Goal: Find specific page/section: Find specific page/section

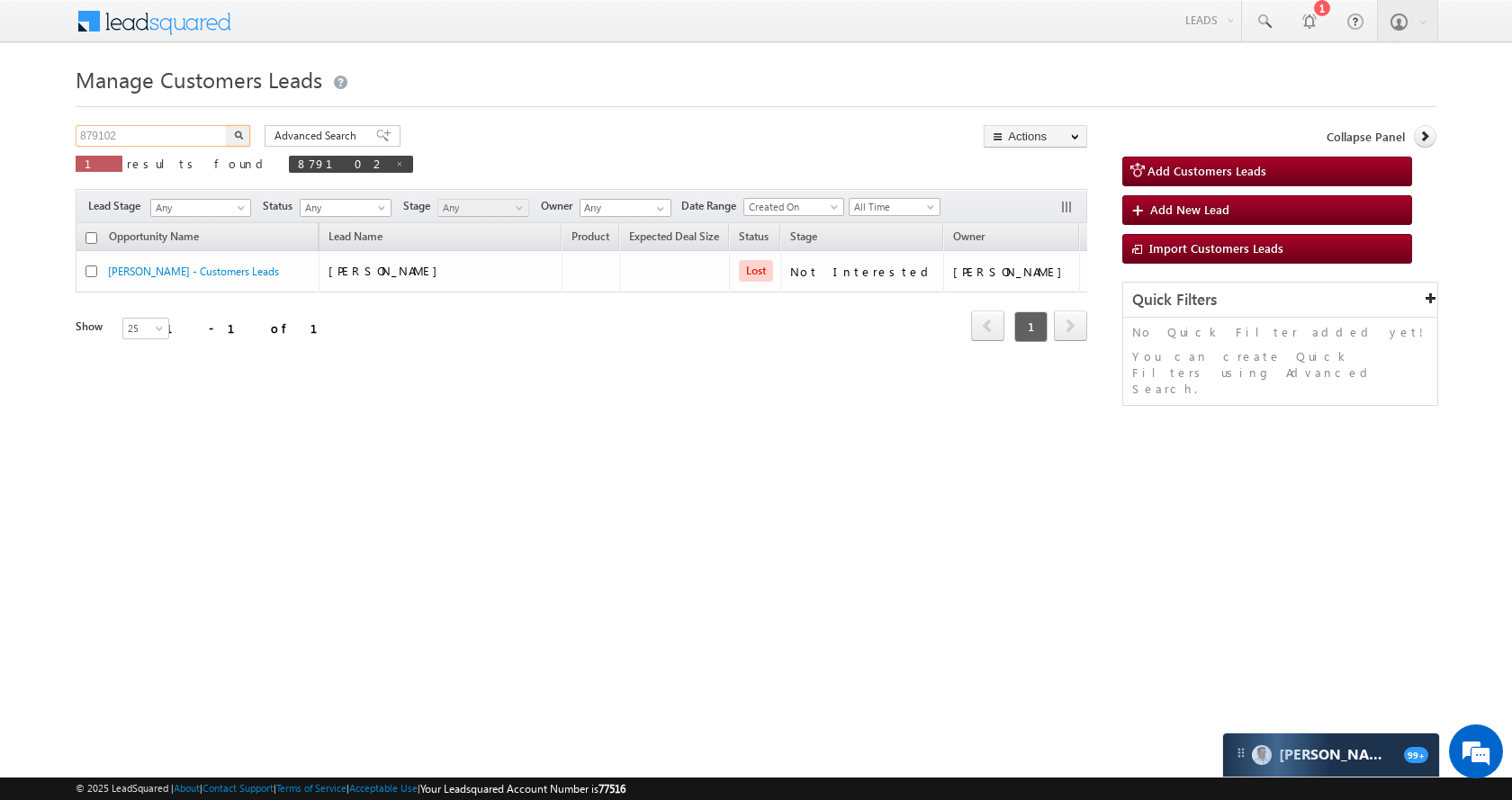
click at [197, 144] on input "879102" at bounding box center [153, 135] width 154 height 21
paste input "795975"
type input "795975"
click at [244, 139] on button "button" at bounding box center [238, 135] width 23 height 21
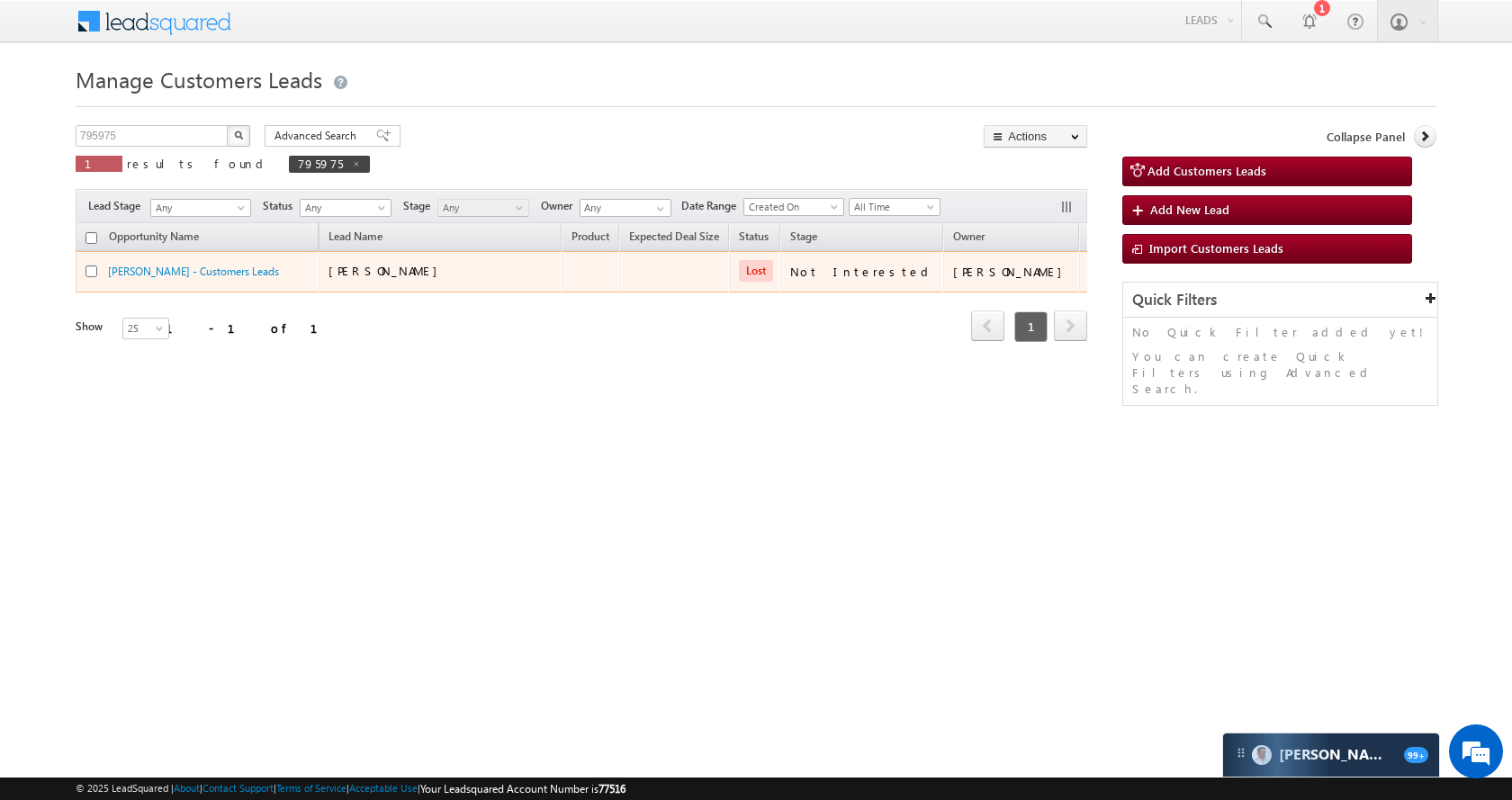
click at [142, 257] on td "[PERSON_NAME] - Customers Leads" at bounding box center [197, 271] width 244 height 42
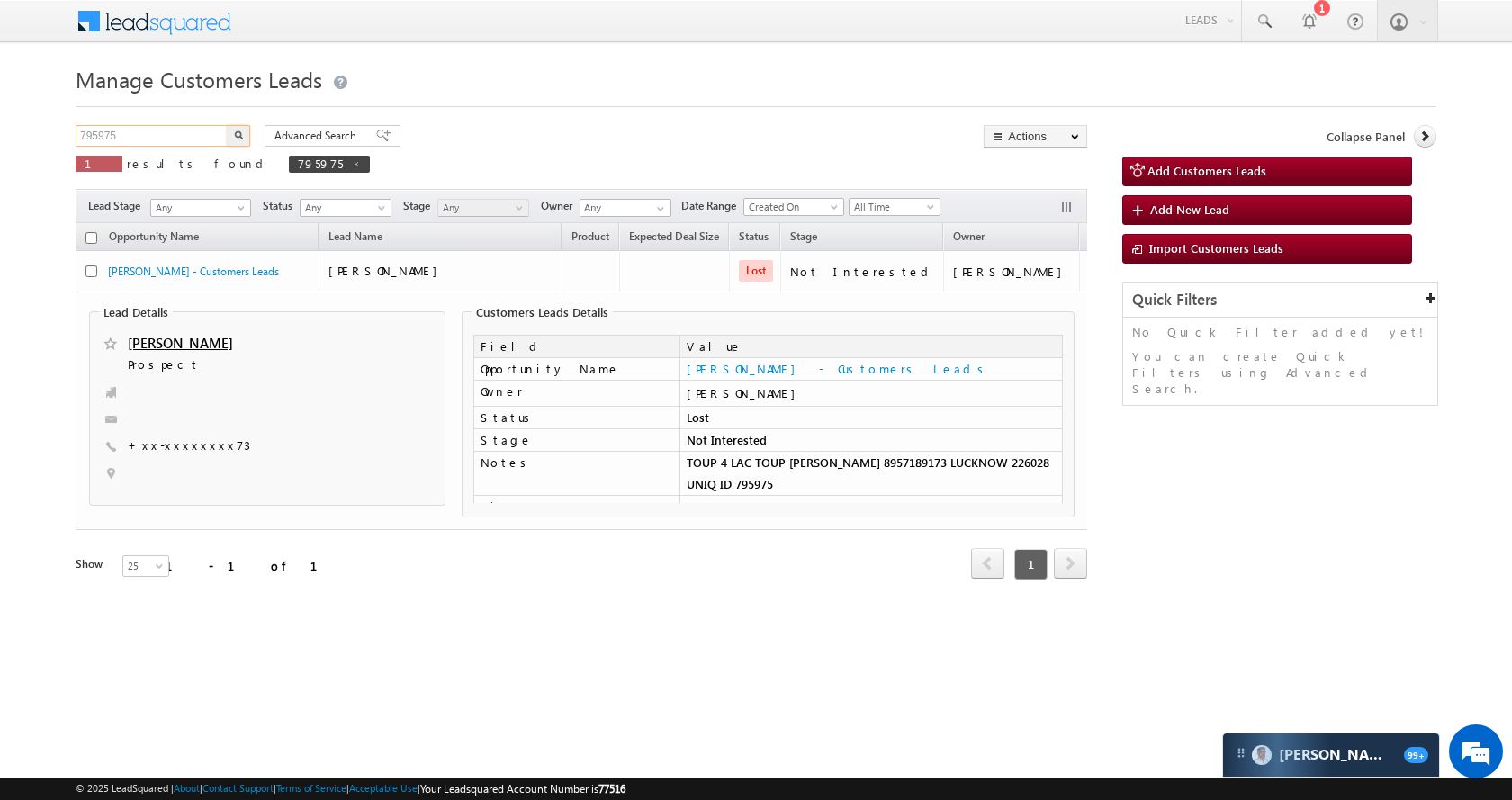
click at [185, 136] on input "795975" at bounding box center [153, 135] width 154 height 21
click at [227, 125] on button "button" at bounding box center [238, 135] width 23 height 21
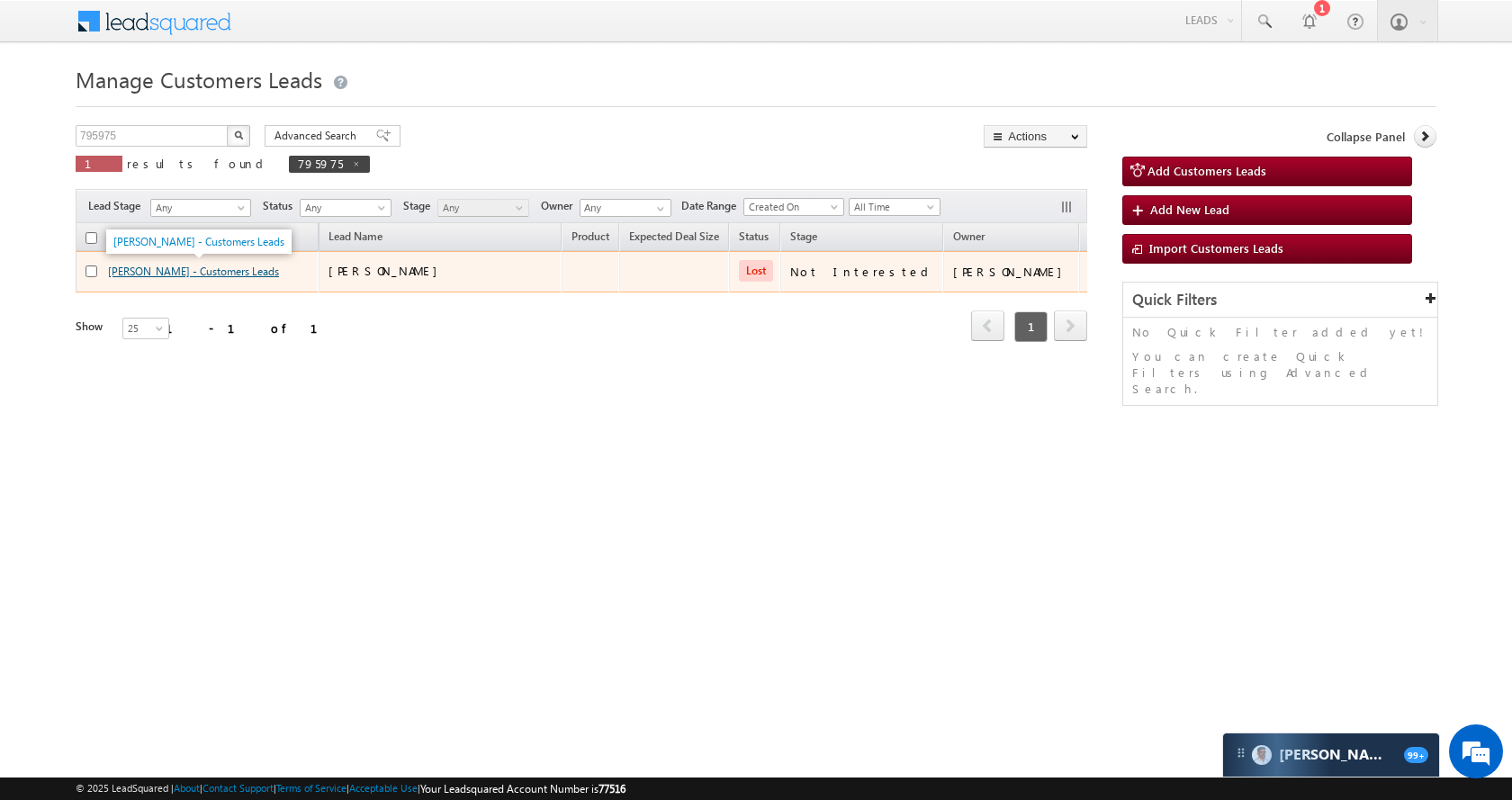
click at [125, 270] on link "[PERSON_NAME] - Customers Leads" at bounding box center [194, 271] width 171 height 14
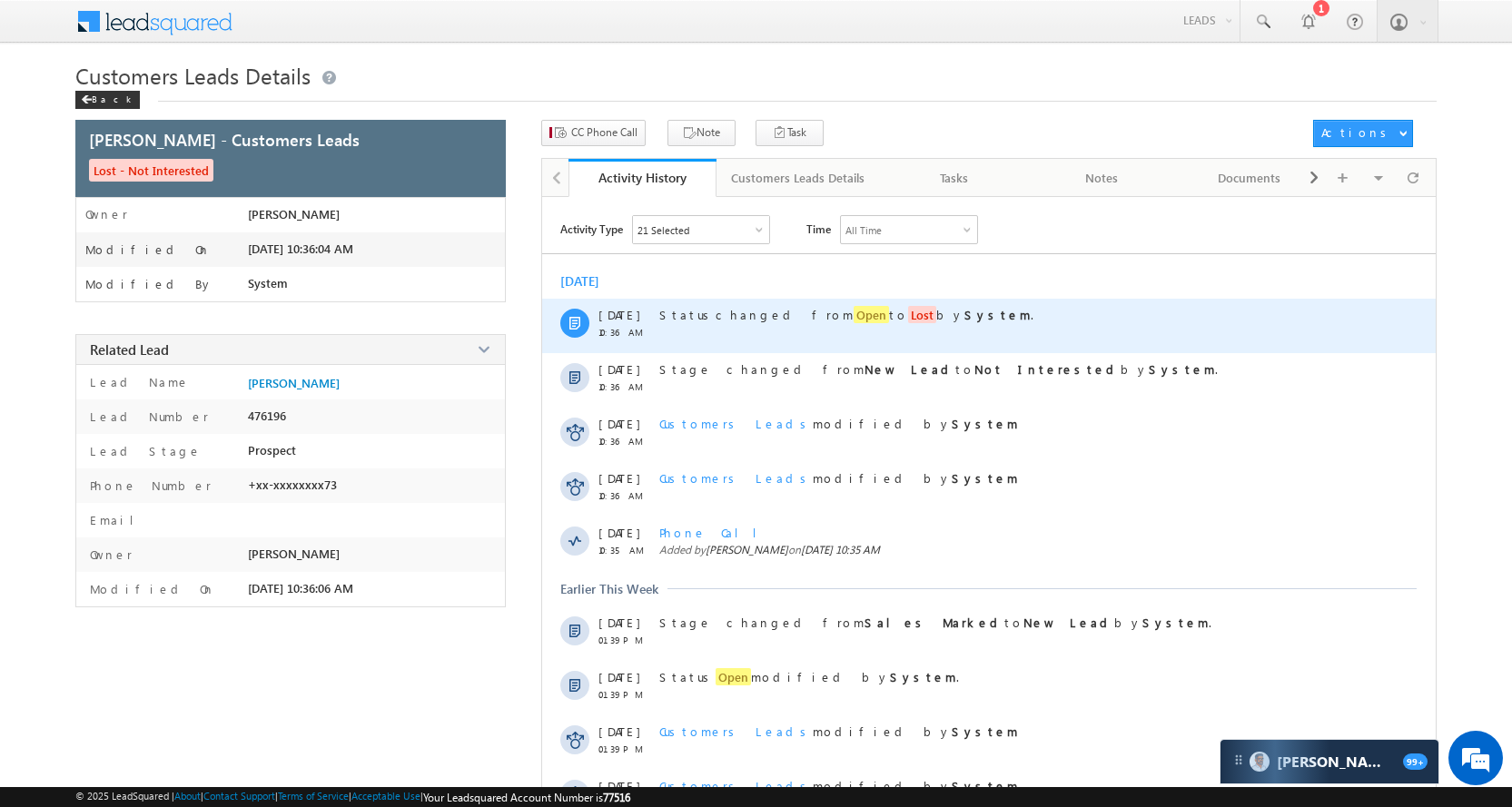
click at [854, 316] on span "Open" at bounding box center [871, 315] width 35 height 17
click at [965, 317] on strong "System" at bounding box center [997, 315] width 66 height 16
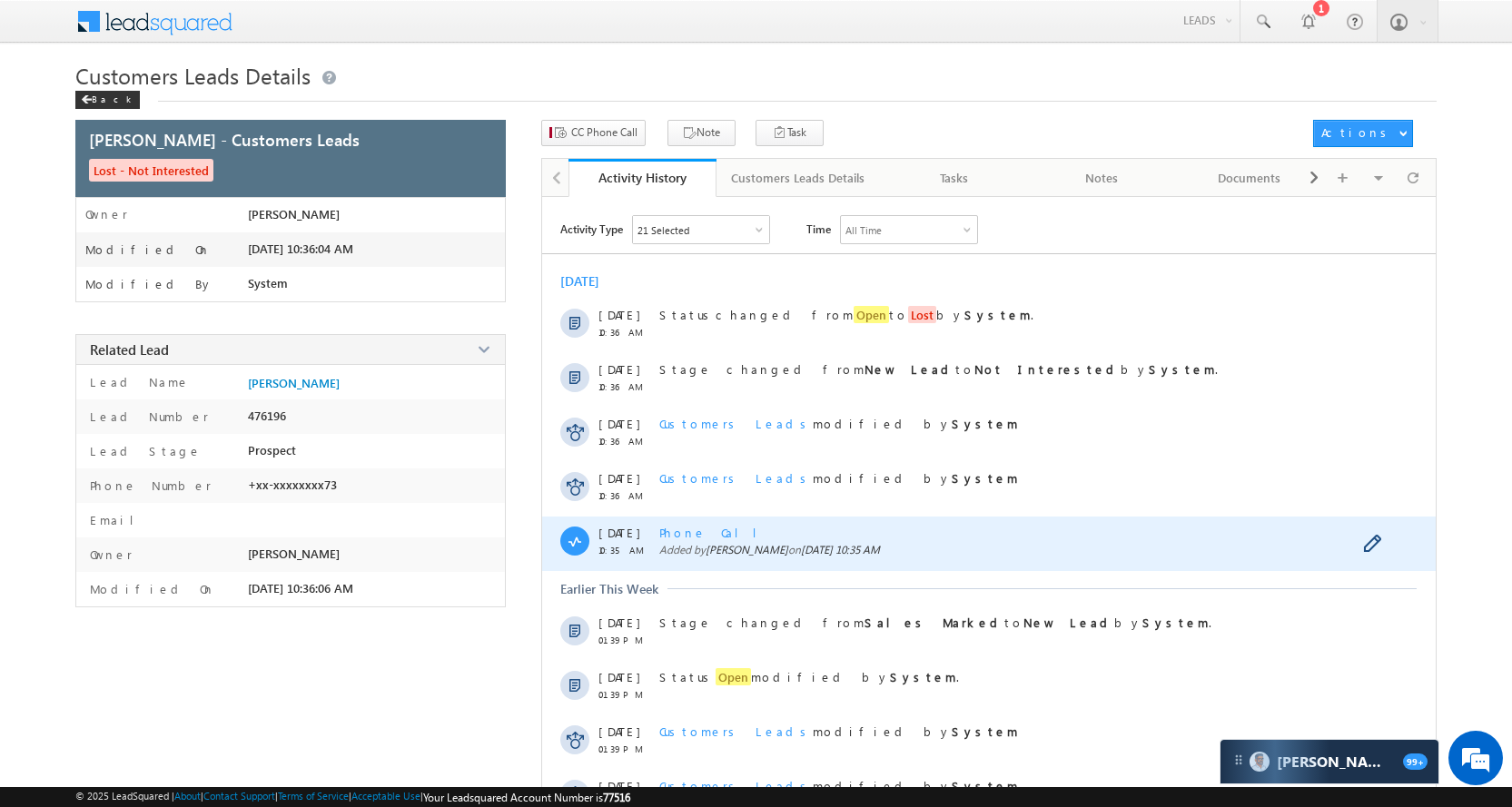
click at [682, 533] on span "Phone Call" at bounding box center [715, 532] width 112 height 16
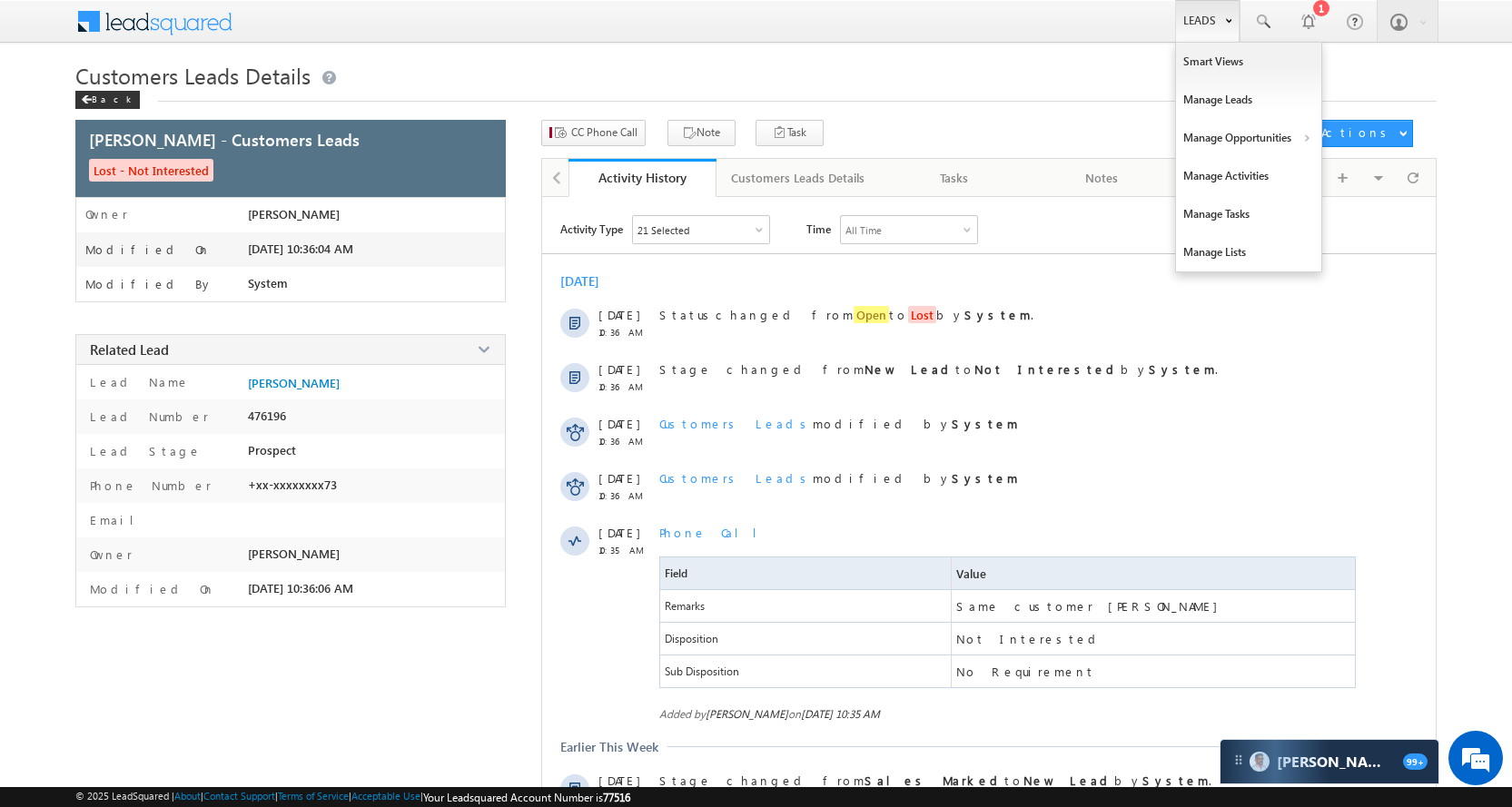
click at [1190, 26] on link "Leads" at bounding box center [1207, 21] width 64 height 42
click at [1286, 140] on link "Manage Opportunities" at bounding box center [1249, 137] width 146 height 38
click at [1356, 170] on link "Customers Leads" at bounding box center [1406, 177] width 166 height 38
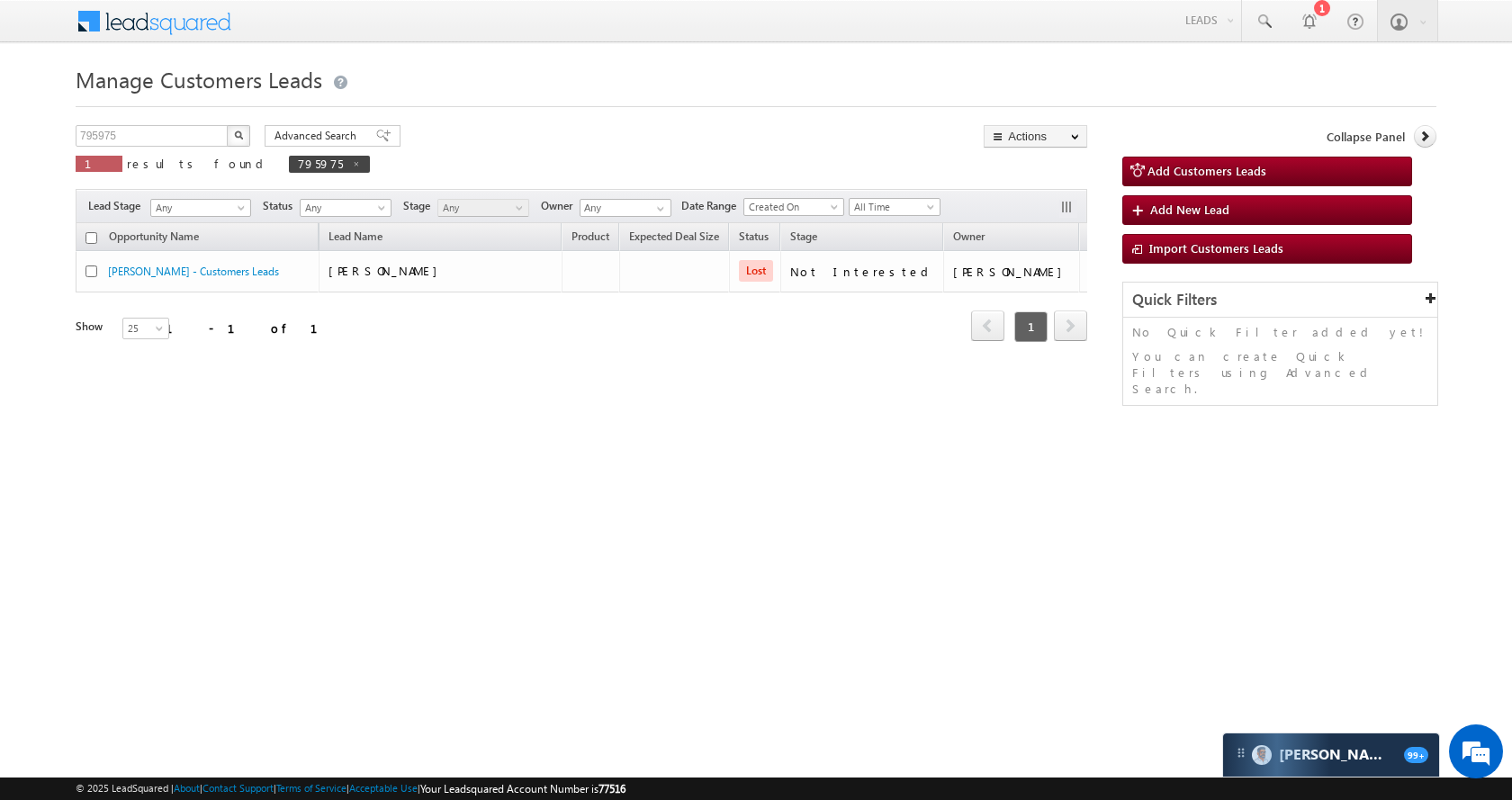
click at [145, 146] on div "795975 X 1 results found 795975" at bounding box center [223, 150] width 294 height 51
click at [144, 146] on div "795975 X 1 results found 795975" at bounding box center [223, 150] width 294 height 51
click at [144, 138] on input "795975" at bounding box center [153, 135] width 154 height 21
paste input "2157"
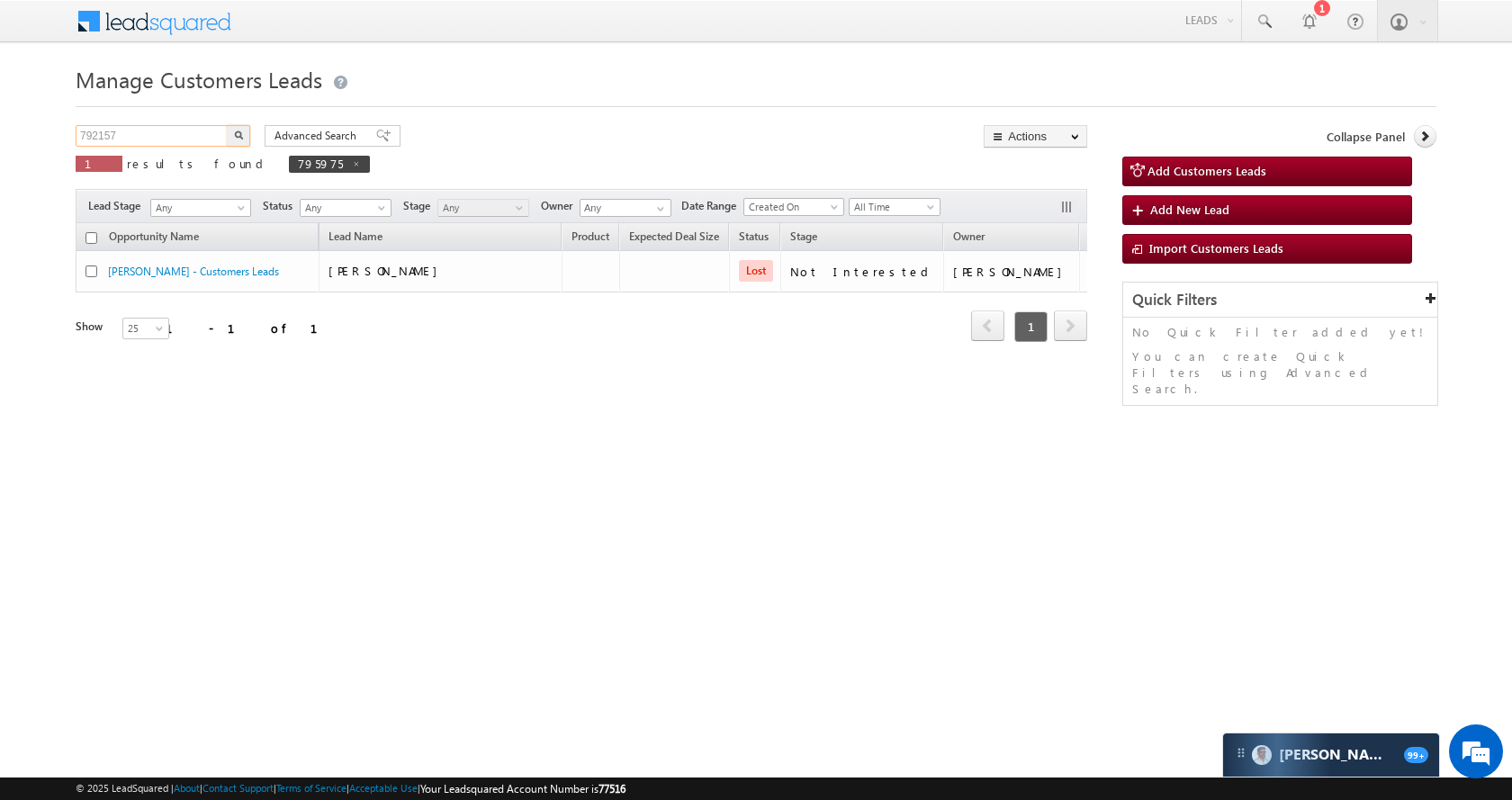
click at [222, 145] on input "792157" at bounding box center [153, 135] width 154 height 21
type input "792157"
click at [238, 139] on img "button" at bounding box center [239, 135] width 9 height 9
